Goal: Transaction & Acquisition: Obtain resource

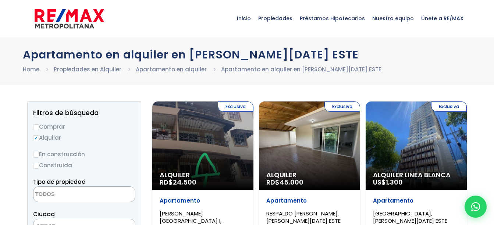
select select
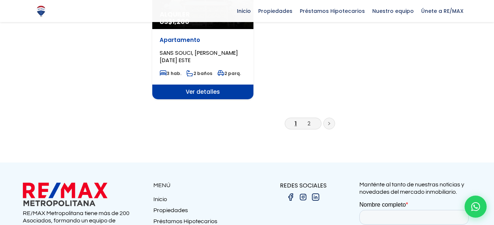
scroll to position [1003, 0]
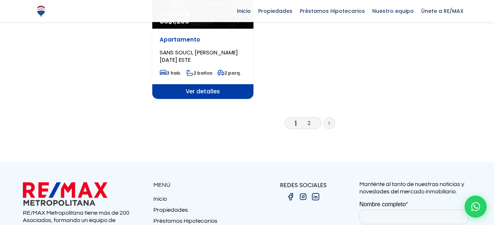
click at [332, 117] on link at bounding box center [329, 123] width 12 height 12
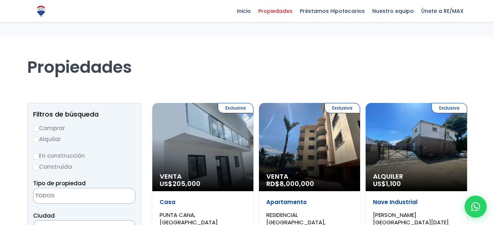
select select
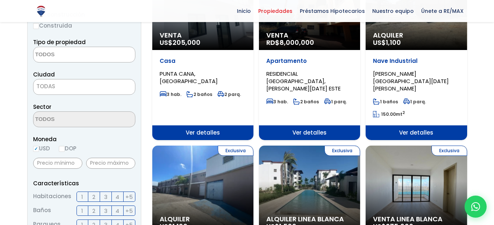
scroll to position [143, 0]
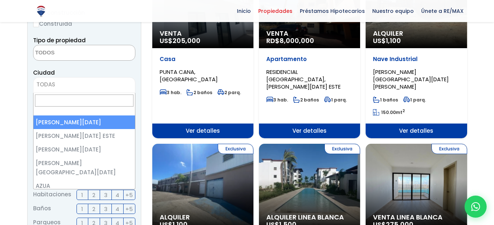
click at [84, 87] on span "TODAS" at bounding box center [83, 84] width 101 height 10
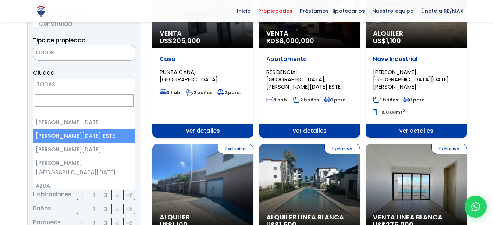
select select "148"
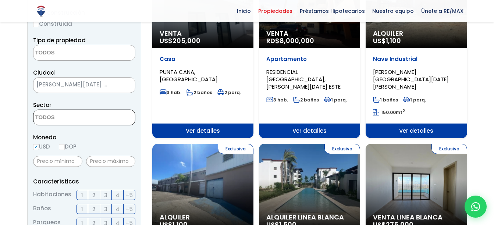
click at [90, 118] on textarea "Search" at bounding box center [68, 118] width 71 height 16
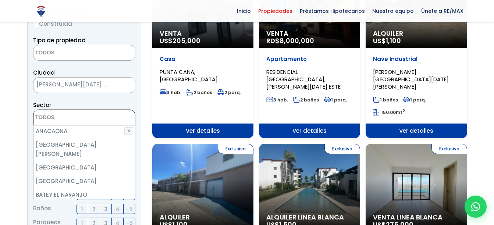
scroll to position [97, 0]
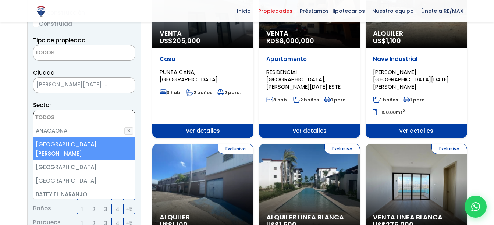
click at [74, 116] on textarea "Search" at bounding box center [68, 118] width 71 height 16
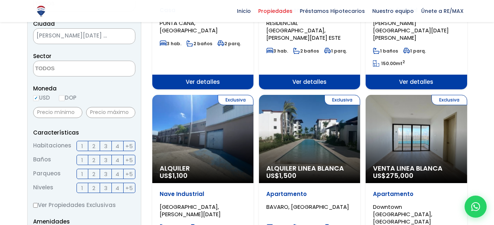
scroll to position [192, 0]
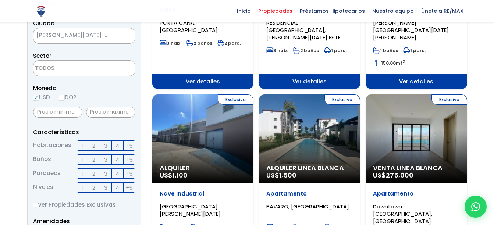
click at [62, 98] on input "DOP" at bounding box center [62, 98] width 6 height 6
radio input "true"
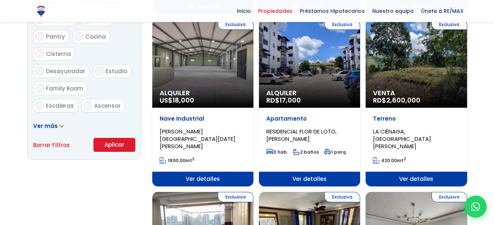
scroll to position [445, 0]
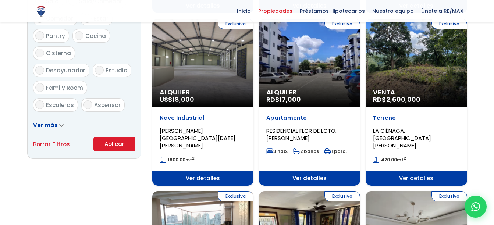
click at [108, 139] on button "Aplicar" at bounding box center [114, 144] width 42 height 14
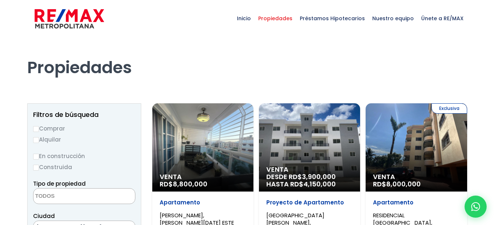
select select
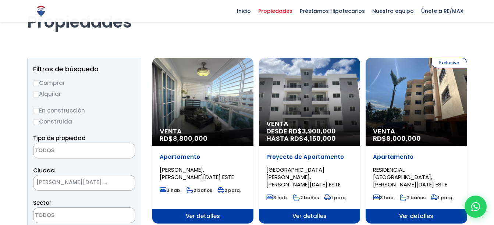
scroll to position [41, 0]
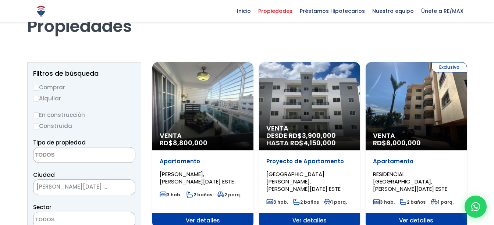
click at [39, 96] on label "Alquilar" at bounding box center [84, 98] width 102 height 9
click at [39, 96] on input "Alquilar" at bounding box center [36, 99] width 6 height 6
radio input "true"
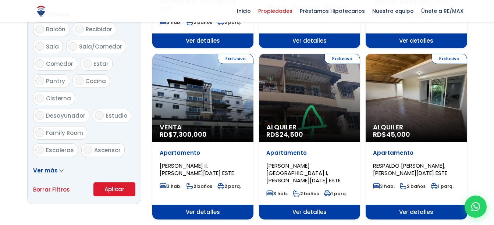
scroll to position [400, 0]
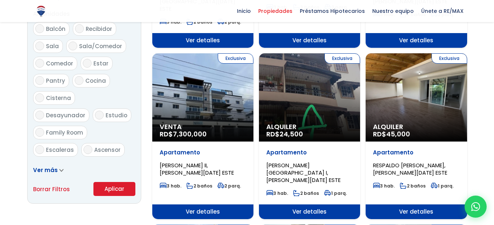
click at [108, 184] on button "Aplicar" at bounding box center [114, 189] width 42 height 14
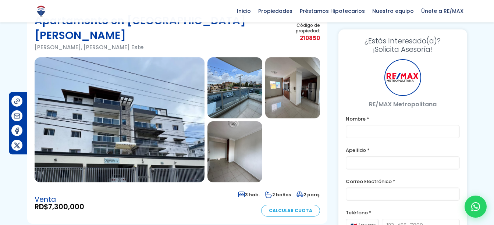
scroll to position [23, 0]
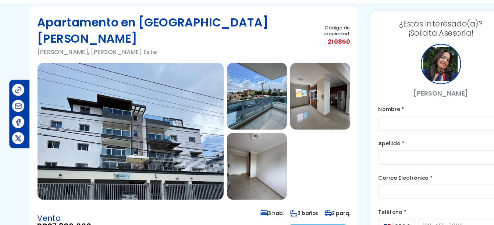
click at [292, 103] on img at bounding box center [292, 106] width 55 height 61
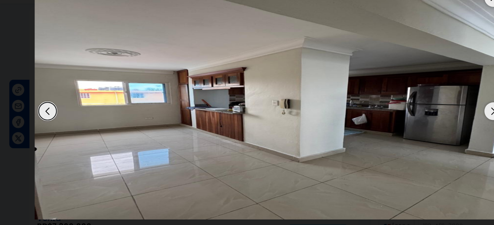
click at [449, 23] on div at bounding box center [450, 17] width 16 height 16
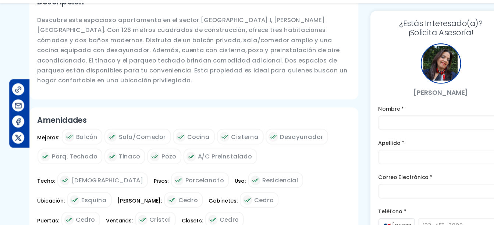
scroll to position [268, 0]
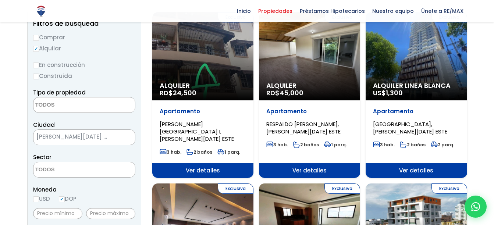
scroll to position [92, 0]
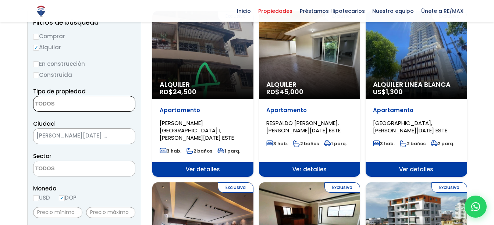
click at [100, 110] on span at bounding box center [84, 104] width 102 height 16
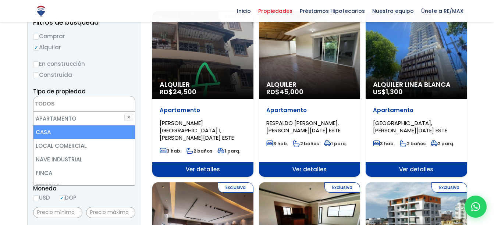
click at [92, 130] on li "CASA" at bounding box center [83, 132] width 101 height 14
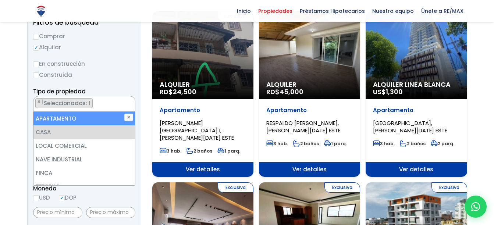
click at [95, 121] on li "APARTAMENTO" at bounding box center [83, 119] width 101 height 14
click at [126, 117] on button "✕" at bounding box center [128, 117] width 9 height 7
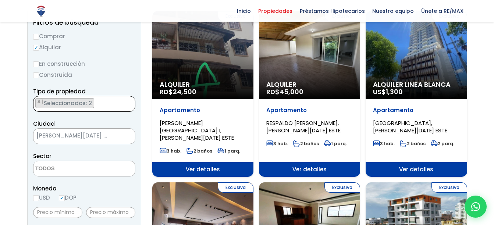
click at [106, 107] on ul "× Seleccionados: 2 × Seleccionados: 2" at bounding box center [79, 104] width 92 height 16
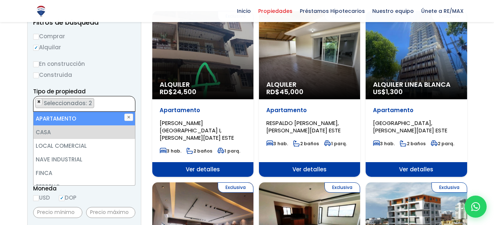
click at [38, 104] on span "×" at bounding box center [39, 102] width 4 height 7
select select "house"
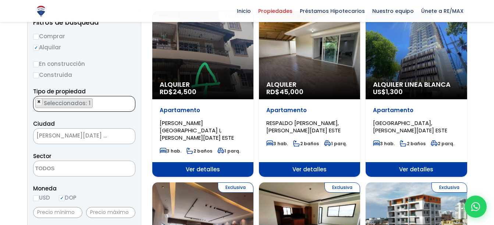
click at [38, 102] on span "×" at bounding box center [39, 102] width 4 height 7
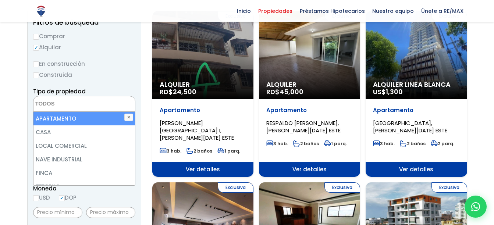
click at [62, 120] on li "APARTAMENTO" at bounding box center [83, 119] width 101 height 14
select select "apartment"
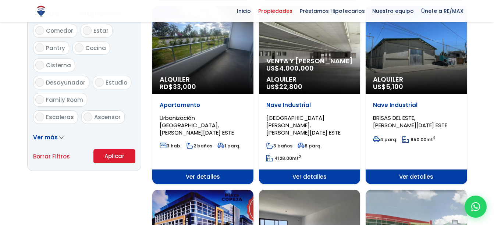
scroll to position [433, 0]
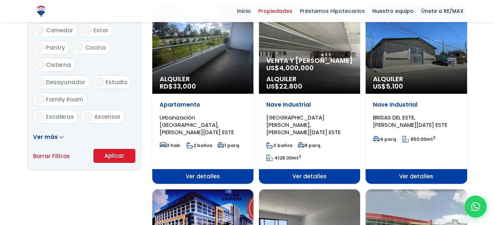
click at [129, 151] on button "Aplicar" at bounding box center [114, 156] width 42 height 14
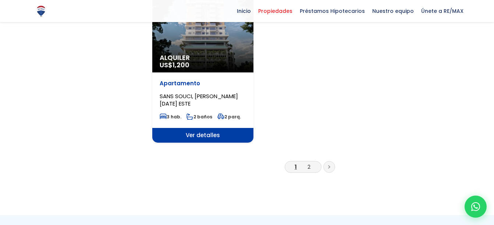
scroll to position [961, 0]
click at [311, 162] on li "2" at bounding box center [309, 166] width 12 height 9
click at [306, 162] on li "2" at bounding box center [309, 166] width 12 height 9
click at [309, 163] on link "2" at bounding box center [308, 167] width 3 height 8
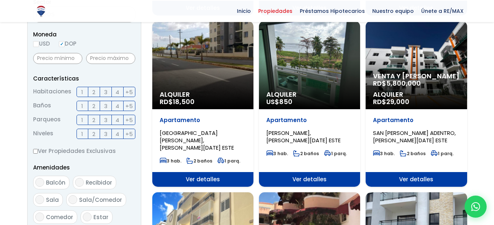
scroll to position [246, 0]
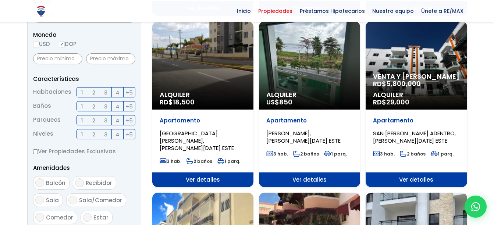
click at [96, 90] on label "2" at bounding box center [94, 92] width 12 height 10
click at [0, 0] on input "2" at bounding box center [0, 0] width 0 height 0
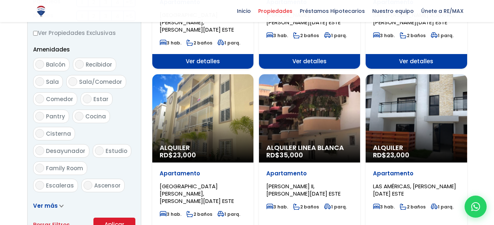
scroll to position [365, 0]
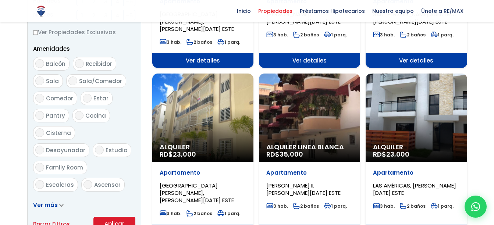
click at [112, 224] on button "Aplicar" at bounding box center [114, 224] width 42 height 14
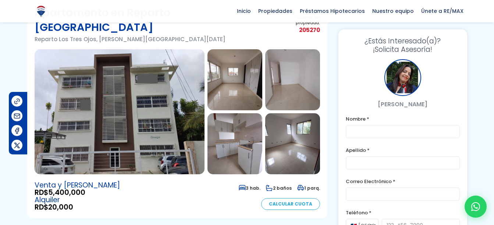
scroll to position [29, 0]
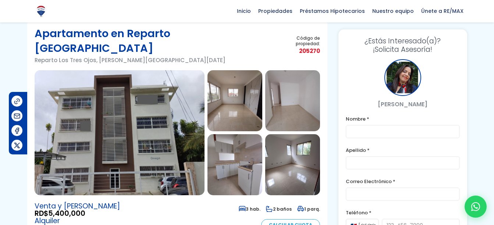
click at [267, 116] on section at bounding box center [177, 132] width 285 height 125
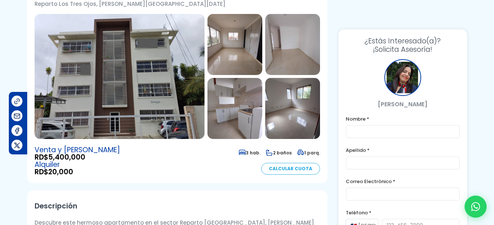
scroll to position [0, 0]
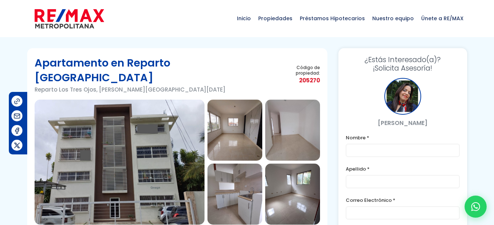
click at [193, 137] on img at bounding box center [120, 162] width 170 height 125
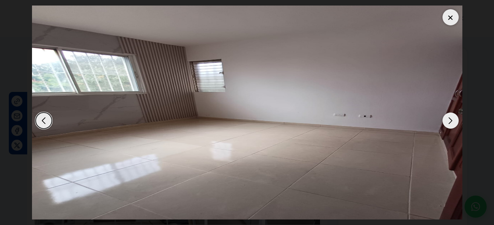
click at [193, 137] on div at bounding box center [247, 113] width 430 height 214
click at [446, 17] on div at bounding box center [450, 17] width 16 height 16
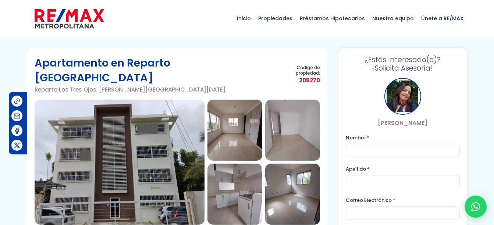
click at [132, 100] on img at bounding box center [120, 162] width 170 height 125
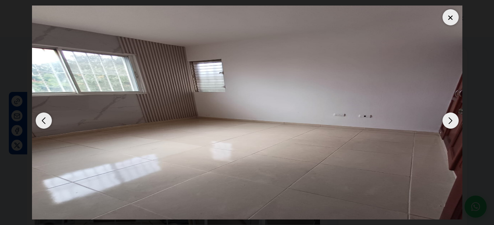
click at [449, 25] on div at bounding box center [450, 17] width 16 height 16
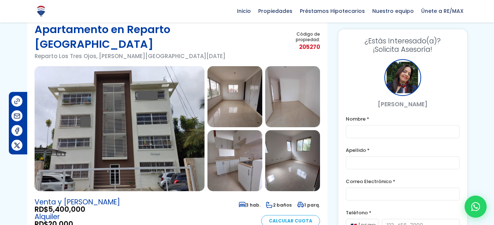
scroll to position [33, 0]
click at [240, 94] on img at bounding box center [234, 97] width 55 height 61
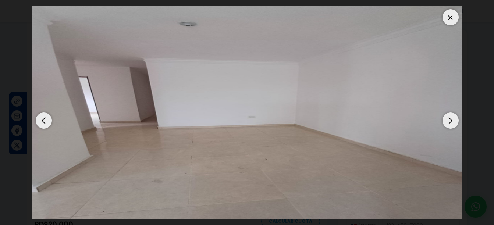
click at [453, 13] on div at bounding box center [450, 17] width 16 height 16
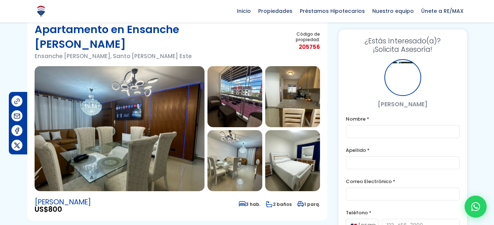
scroll to position [33, 0]
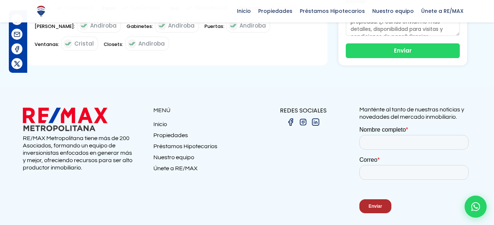
scroll to position [414, 0]
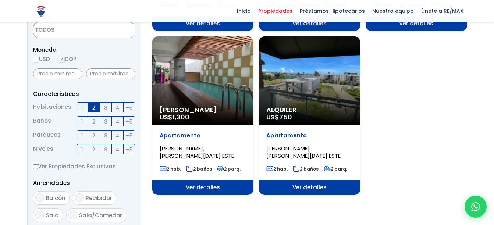
scroll to position [231, 0]
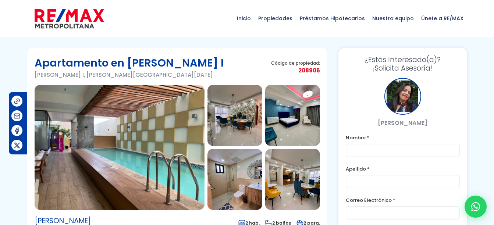
click at [229, 112] on img at bounding box center [234, 115] width 55 height 61
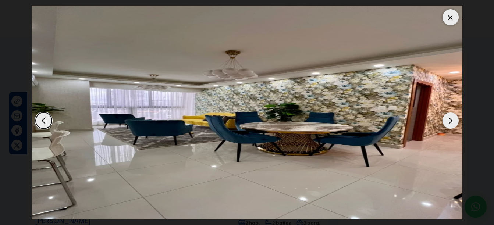
click at [455, 16] on div at bounding box center [450, 17] width 16 height 16
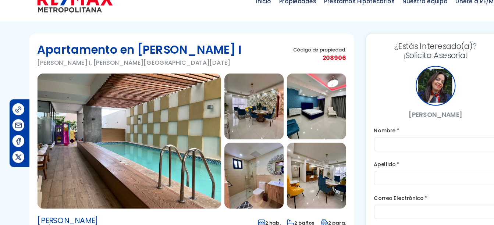
scroll to position [17, 0]
